Goal: Transaction & Acquisition: Purchase product/service

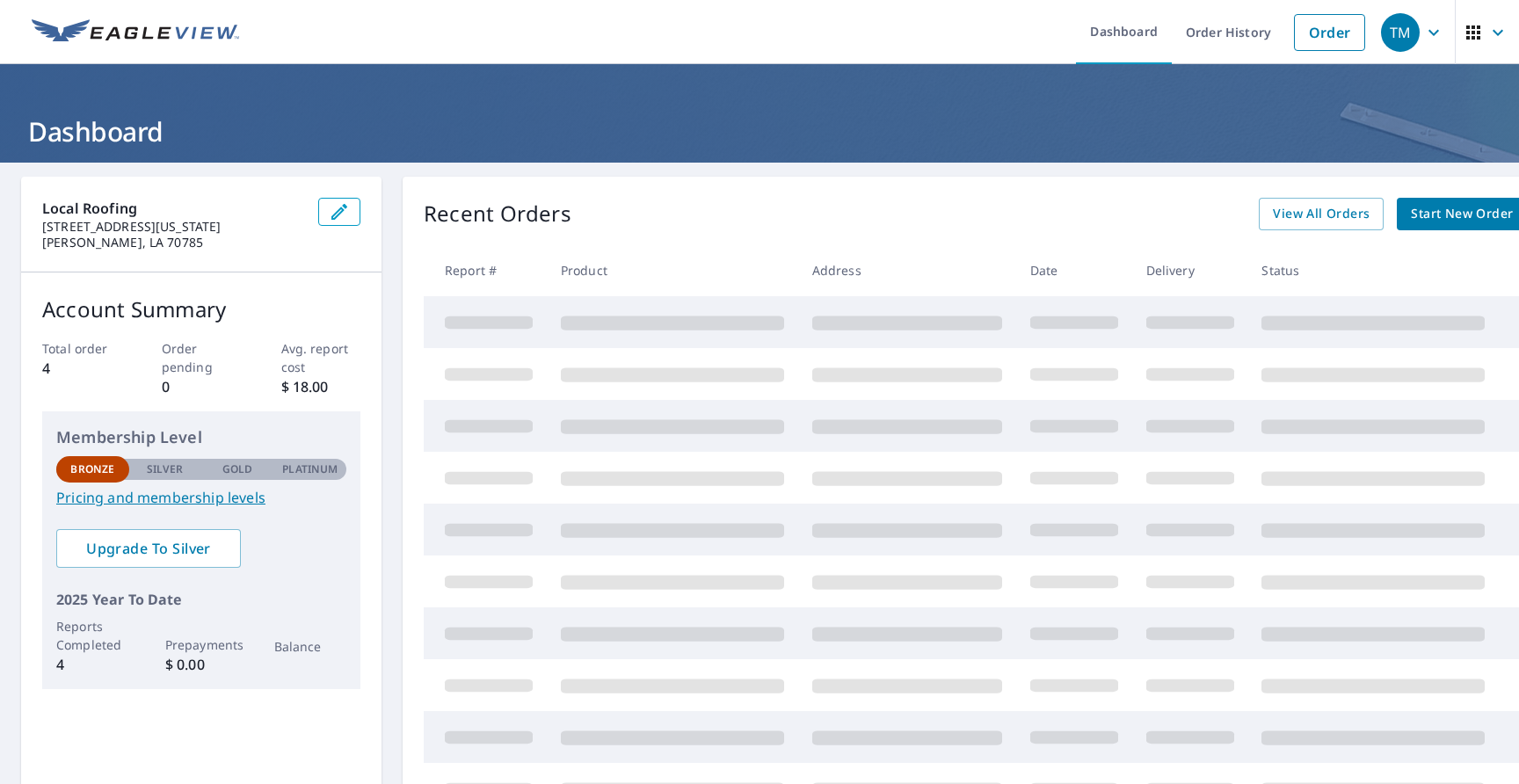
click at [1460, 219] on span "Start New Order" at bounding box center [1461, 214] width 102 height 22
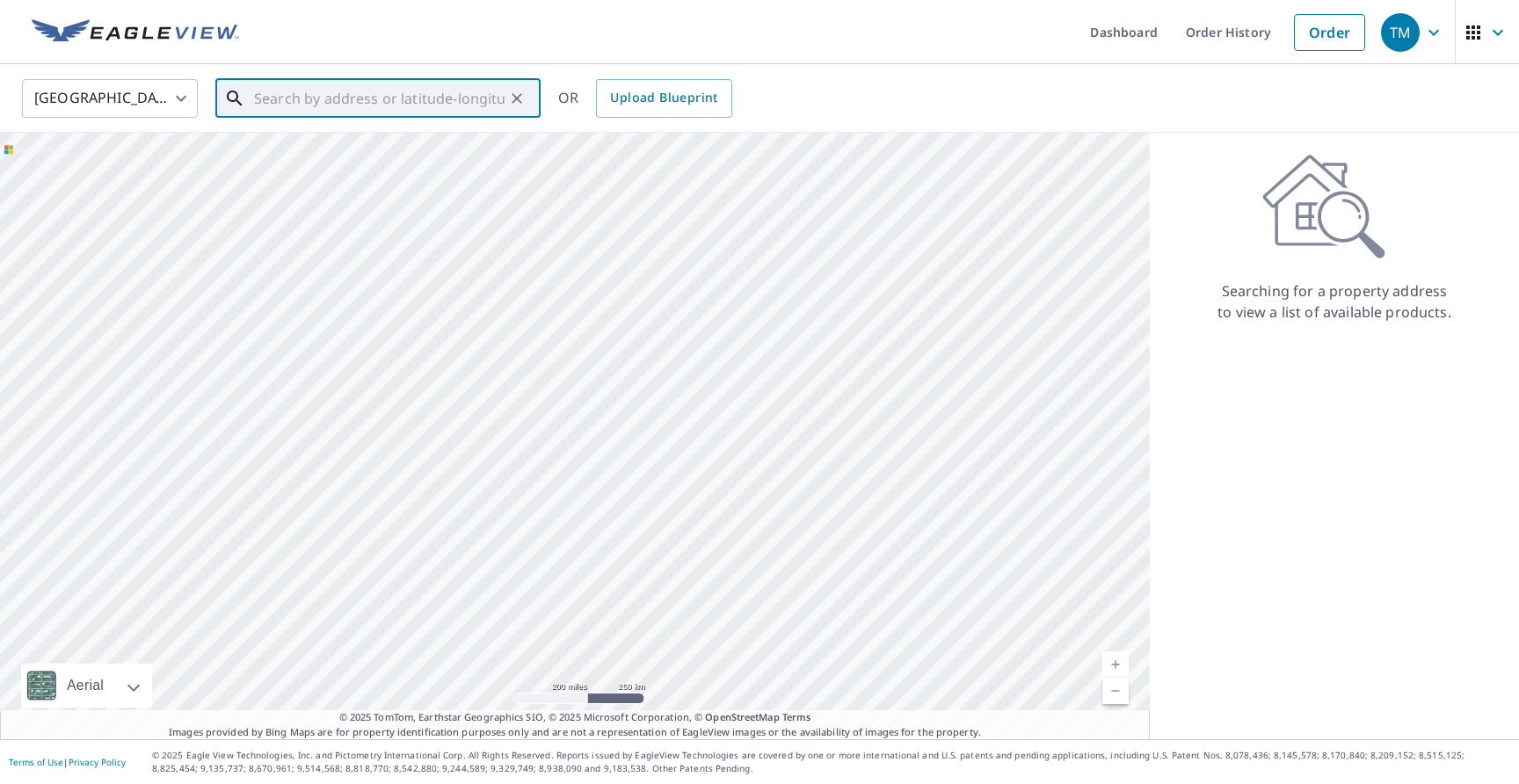
click at [282, 100] on input "text" at bounding box center [379, 98] width 250 height 50
click at [313, 157] on span "[STREET_ADDRESS]" at bounding box center [388, 149] width 276 height 21
type input "[STREET_ADDRESS][PERSON_NAME]"
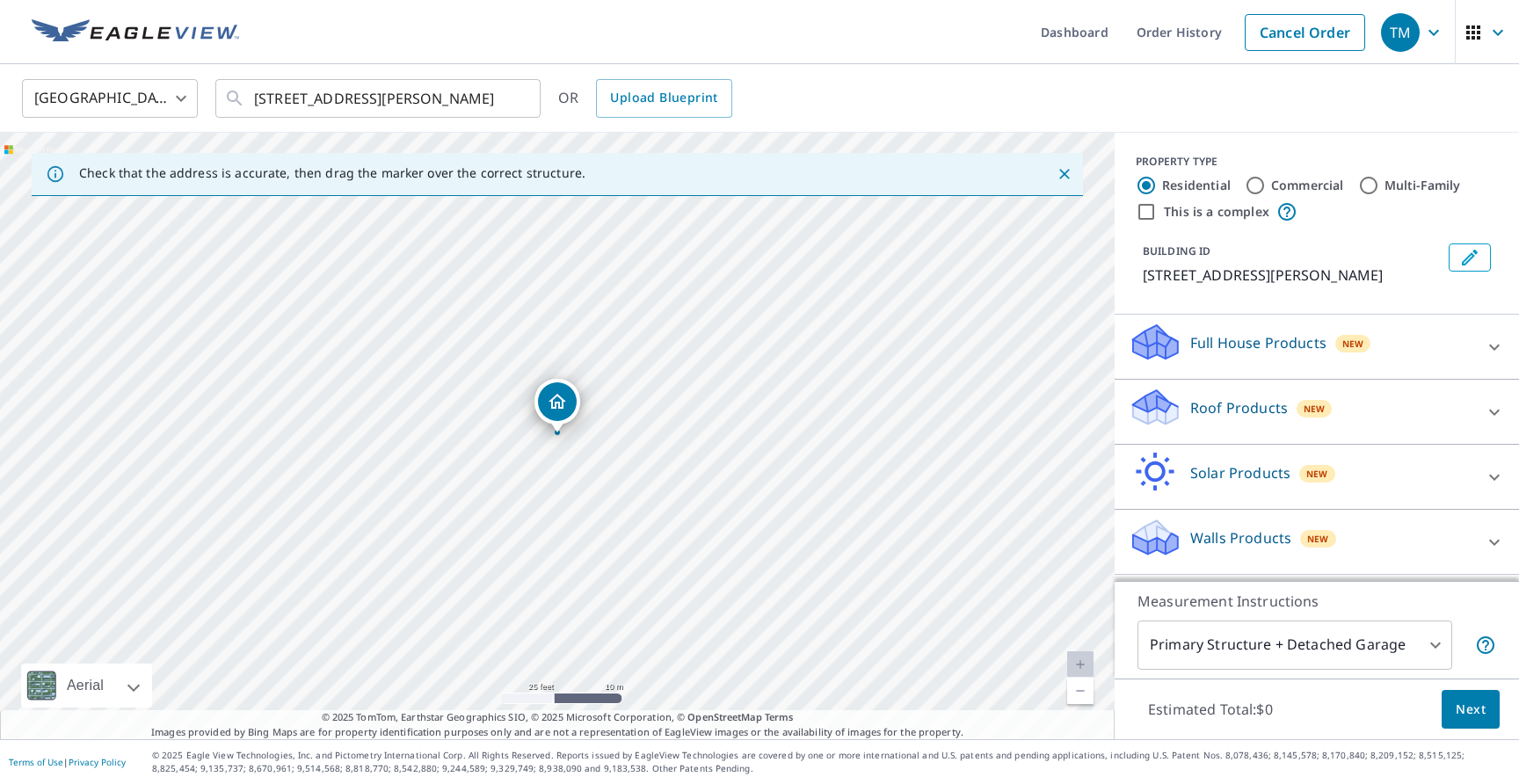
scroll to position [14, 0]
click at [1269, 413] on p "Roof Products" at bounding box center [1239, 407] width 97 height 21
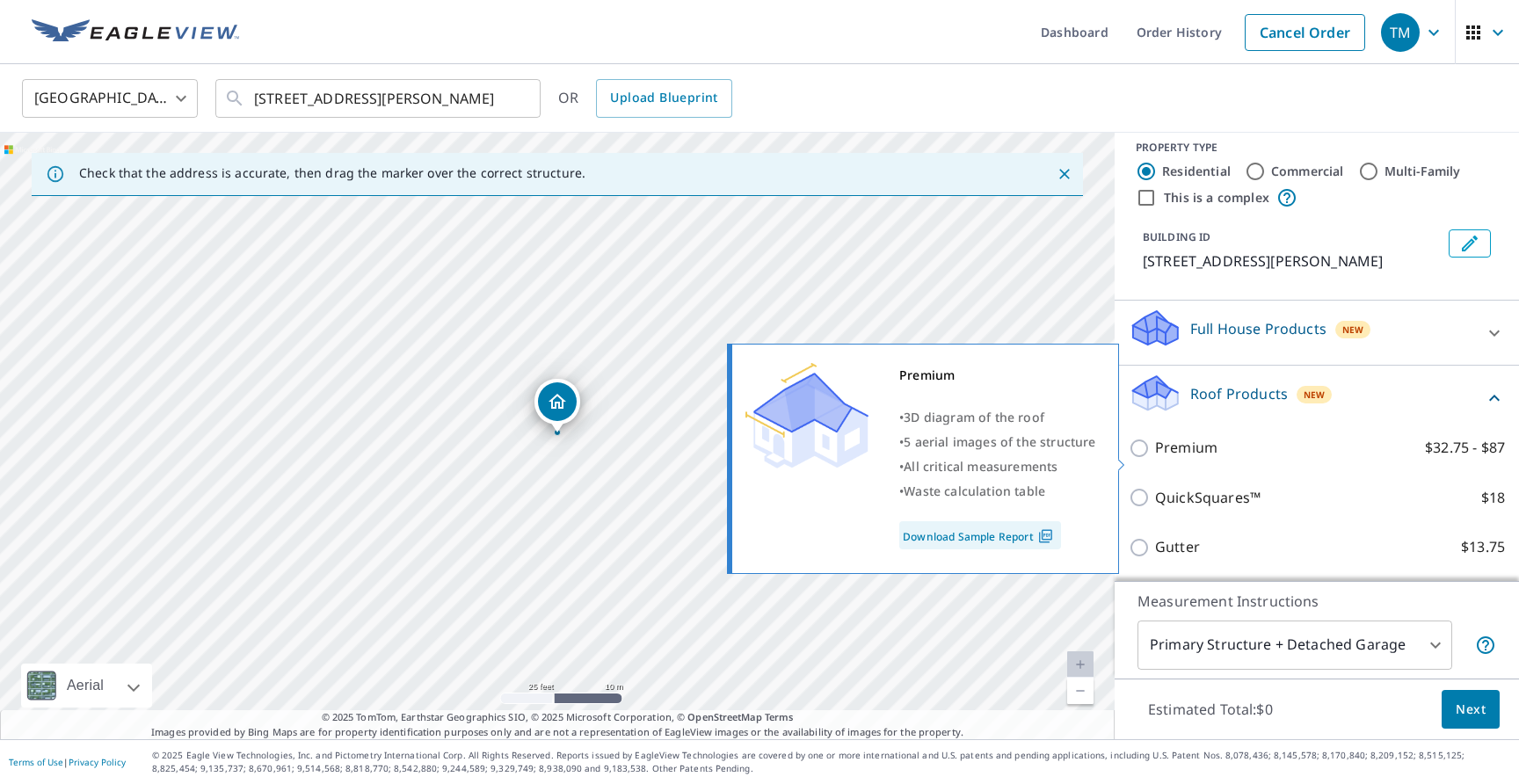
scroll to position [114, 0]
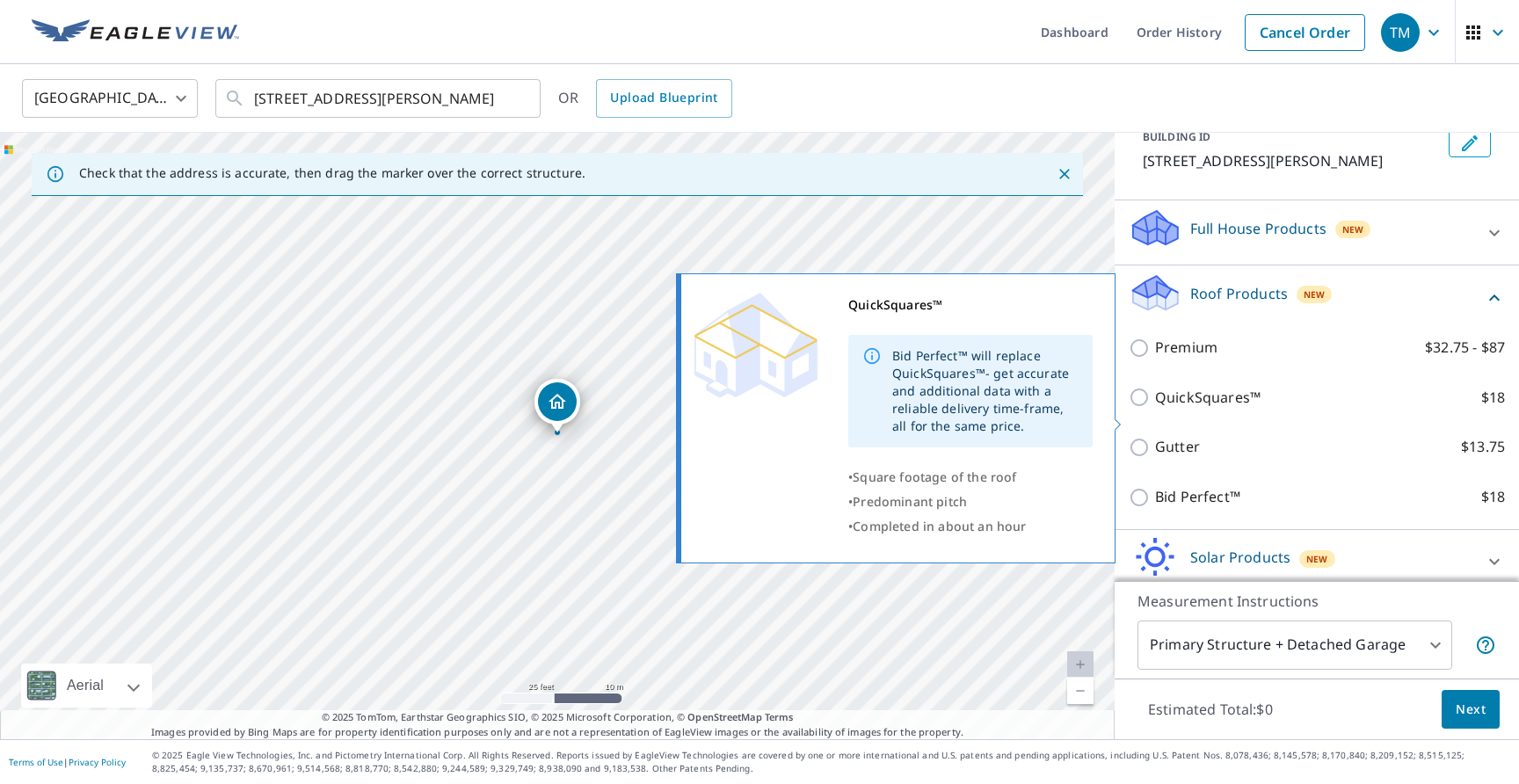
click at [1142, 408] on input "QuickSquares™ $18" at bounding box center [1142, 397] width 27 height 21
checkbox input "true"
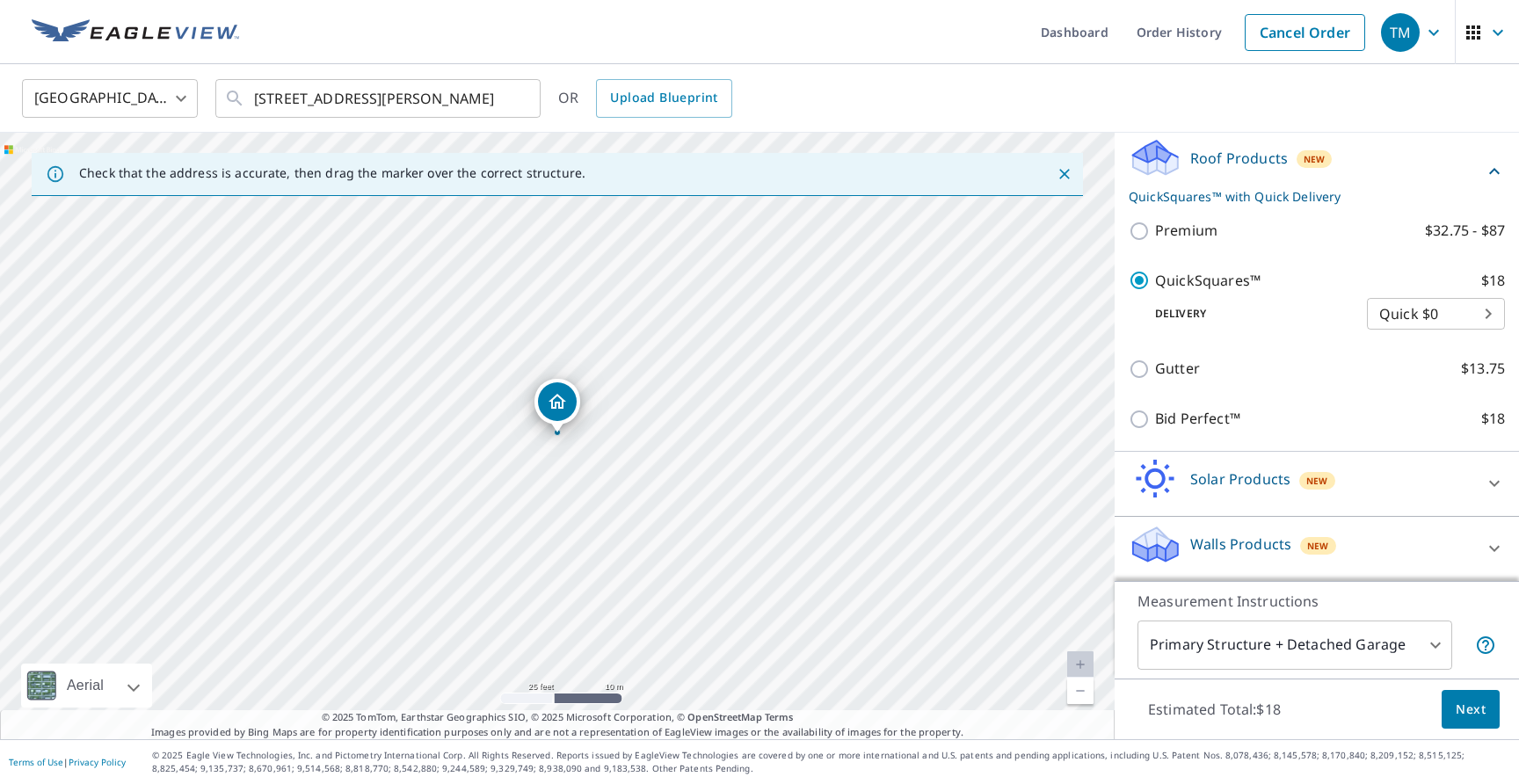
scroll to position [273, 0]
click at [1462, 714] on span "Next" at bounding box center [1470, 710] width 30 height 22
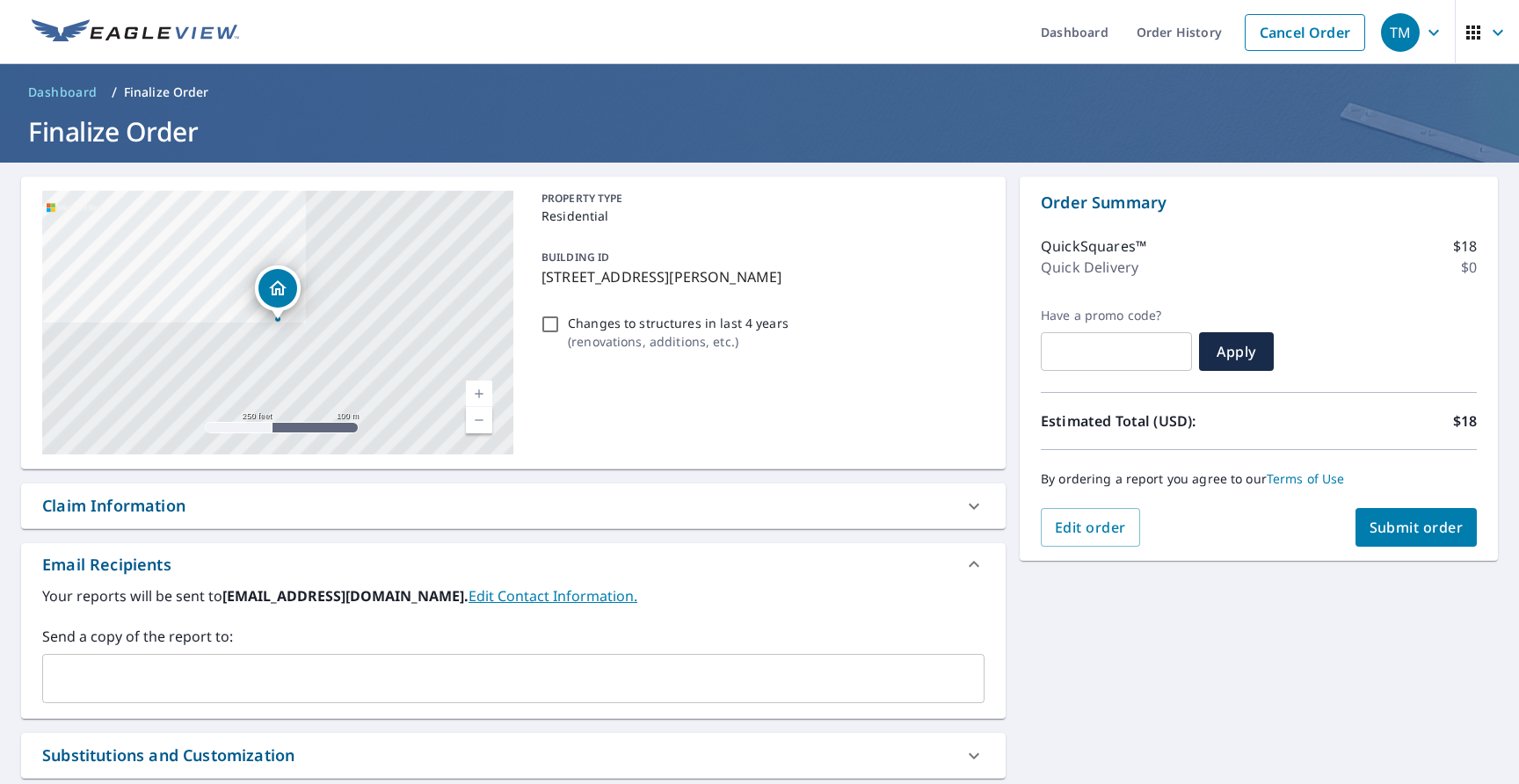
click at [1427, 531] on span "Submit order" at bounding box center [1416, 526] width 94 height 19
